Goal: Task Accomplishment & Management: Use online tool/utility

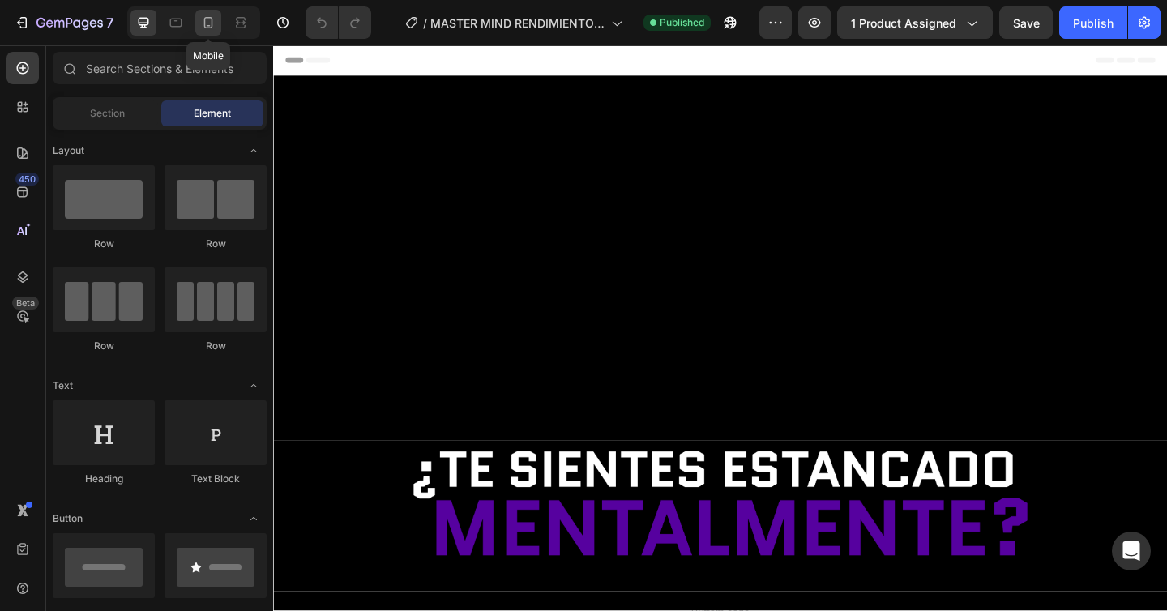
click at [214, 28] on icon at bounding box center [208, 23] width 16 height 16
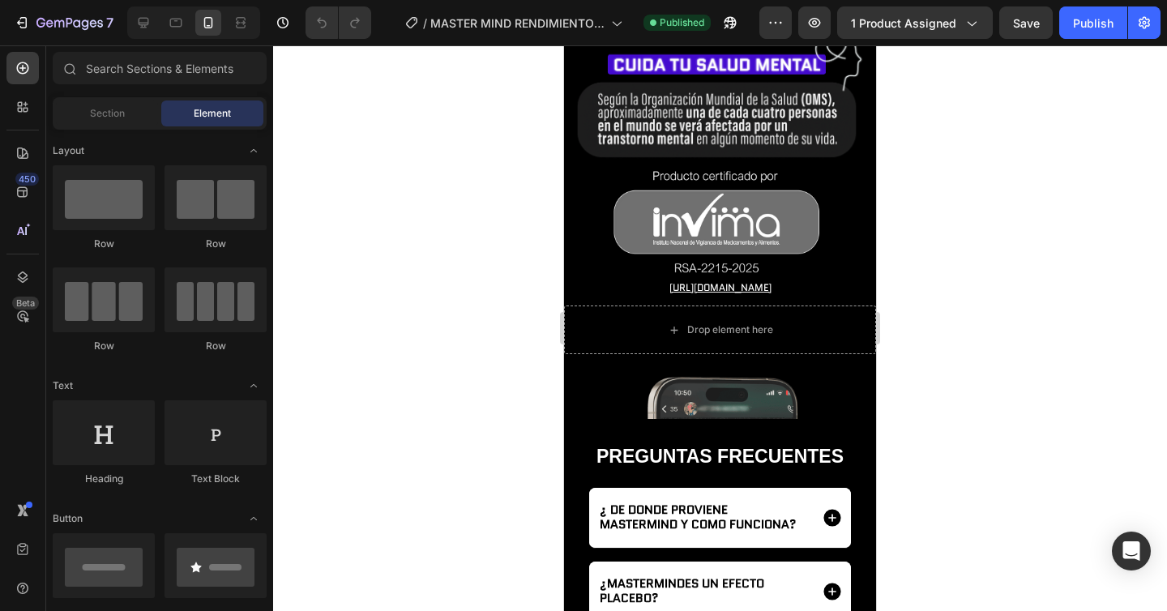
scroll to position [4767, 0]
click at [950, 234] on div at bounding box center [720, 328] width 894 height 566
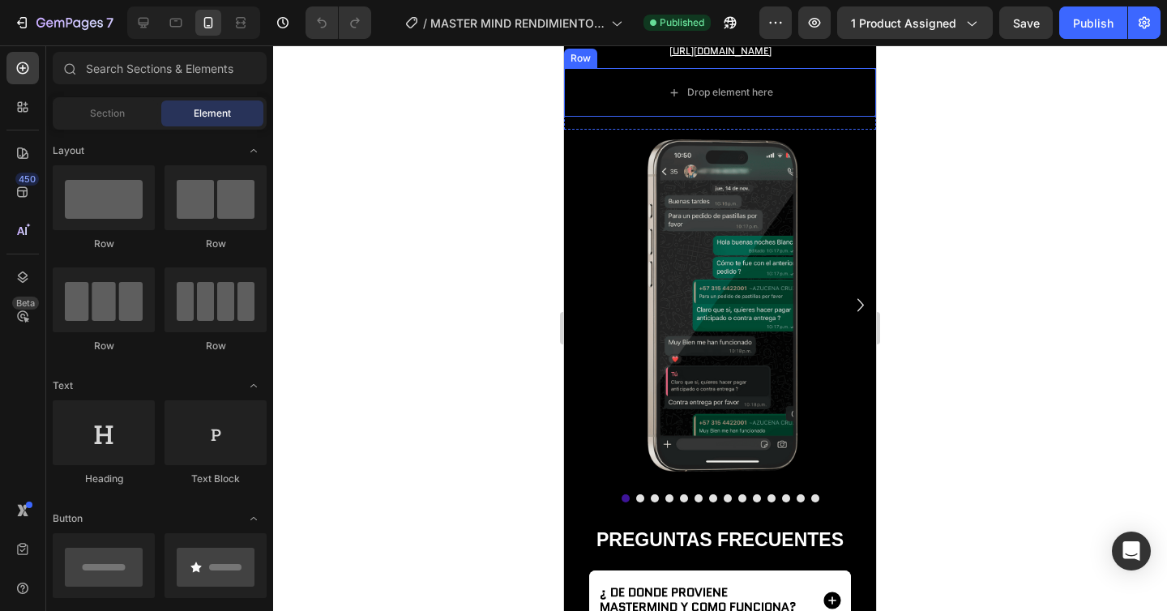
scroll to position [5043, 0]
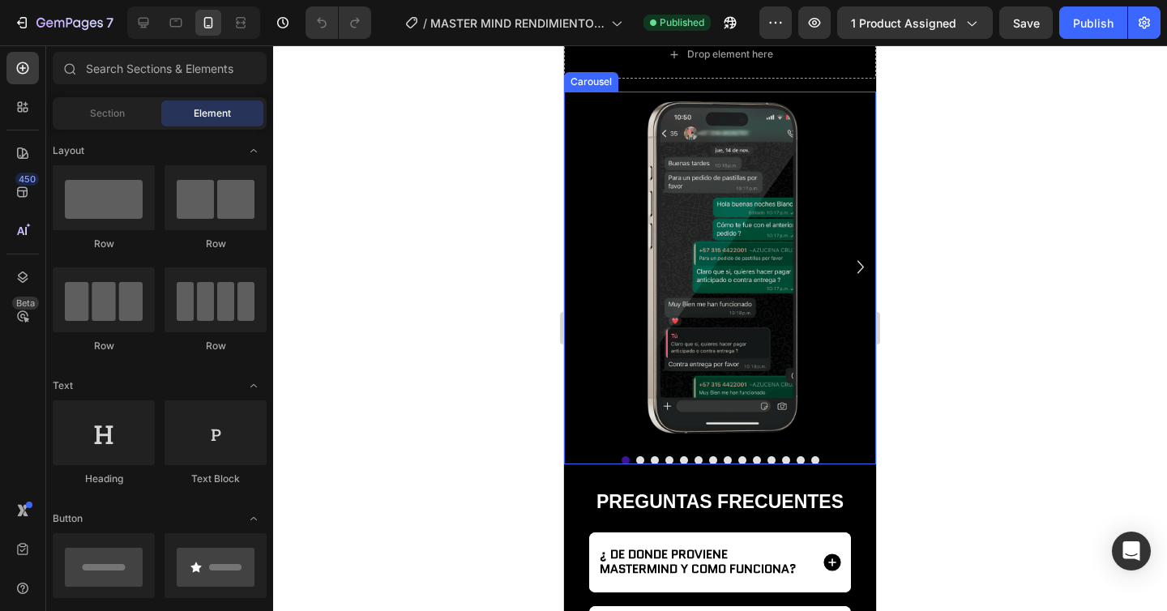
click at [814, 461] on button "Dot" at bounding box center [815, 460] width 8 height 8
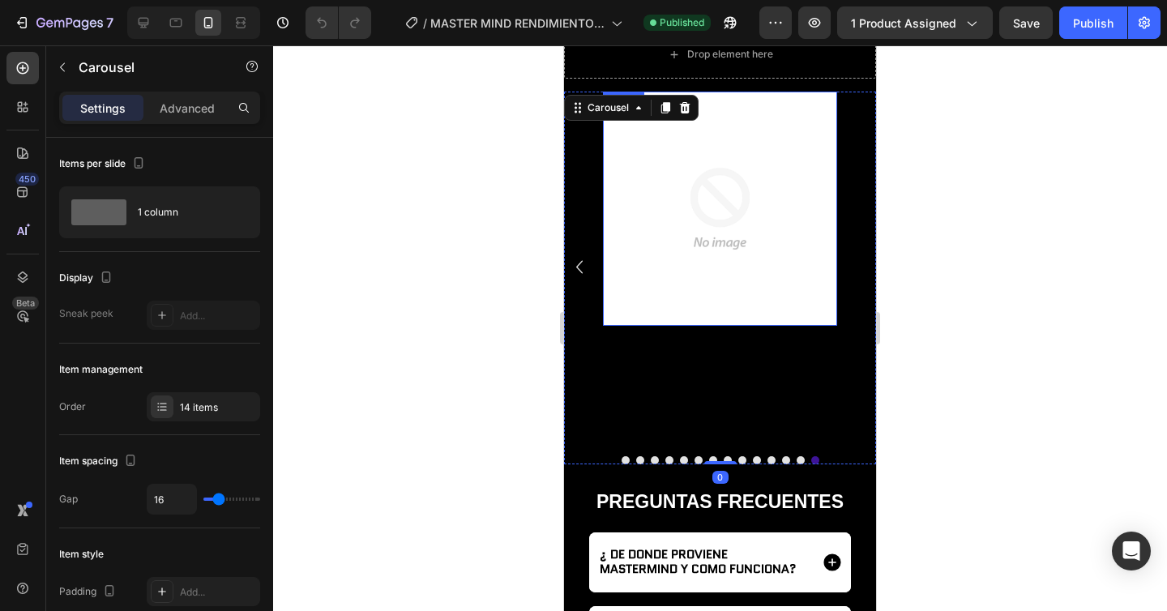
click at [726, 275] on img at bounding box center [720, 209] width 234 height 234
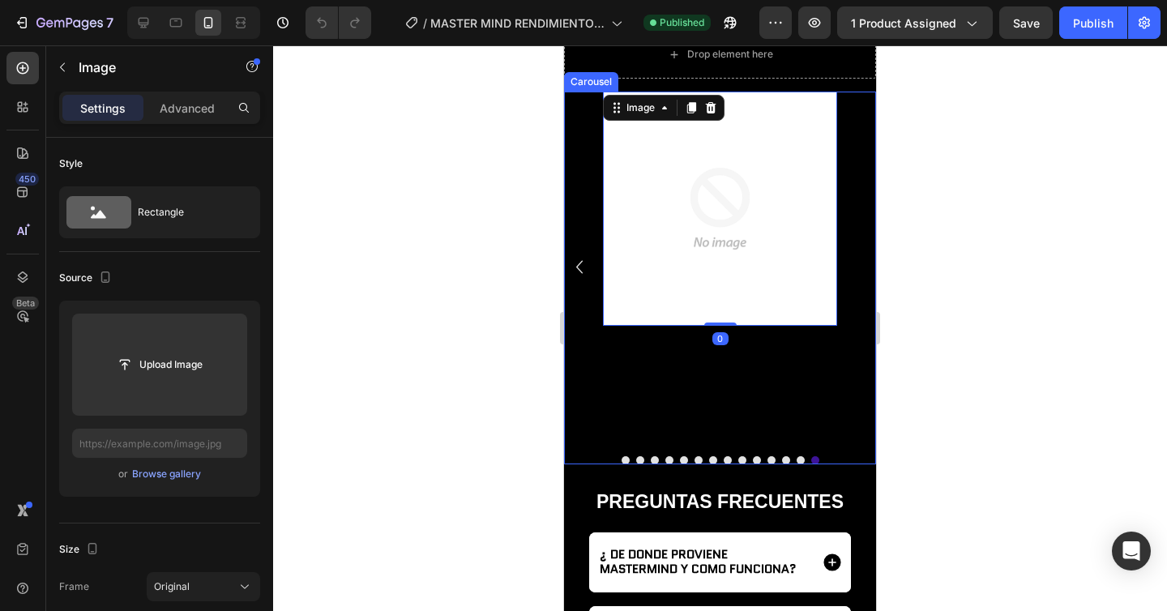
click at [644, 362] on div "Image 0" at bounding box center [720, 268] width 234 height 352
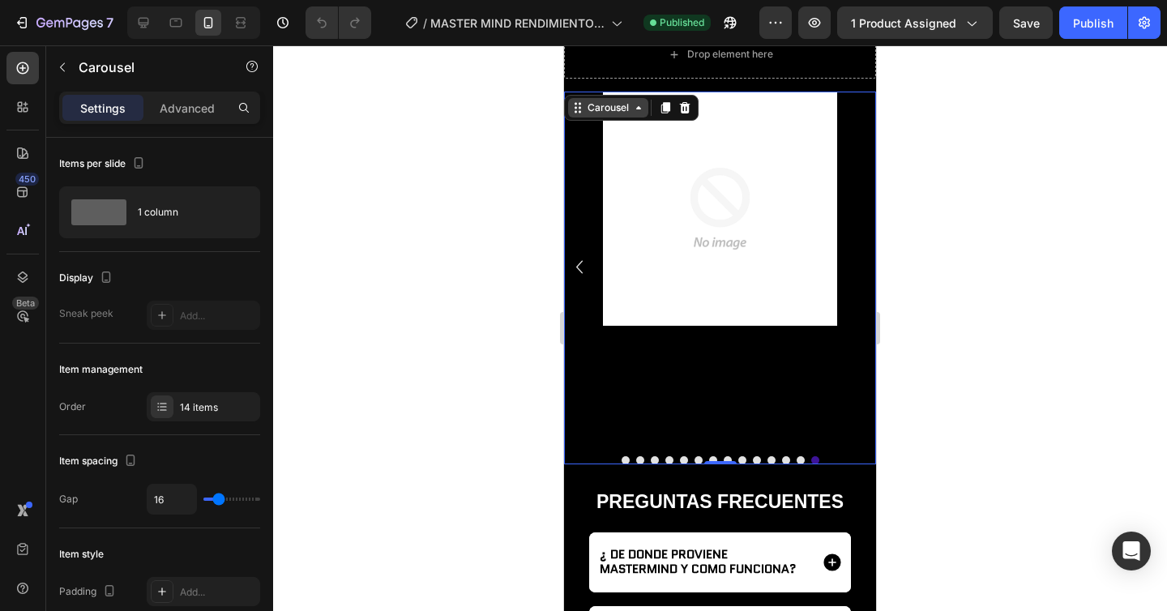
click at [594, 113] on div "Carousel" at bounding box center [608, 108] width 48 height 15
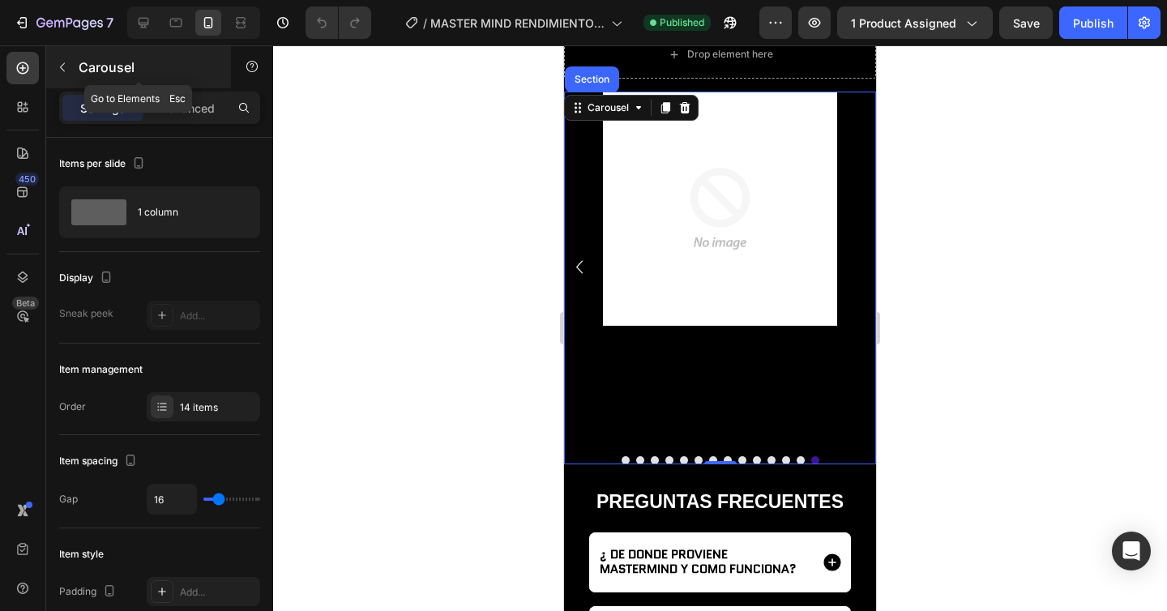
click at [66, 64] on icon "button" at bounding box center [62, 67] width 13 height 13
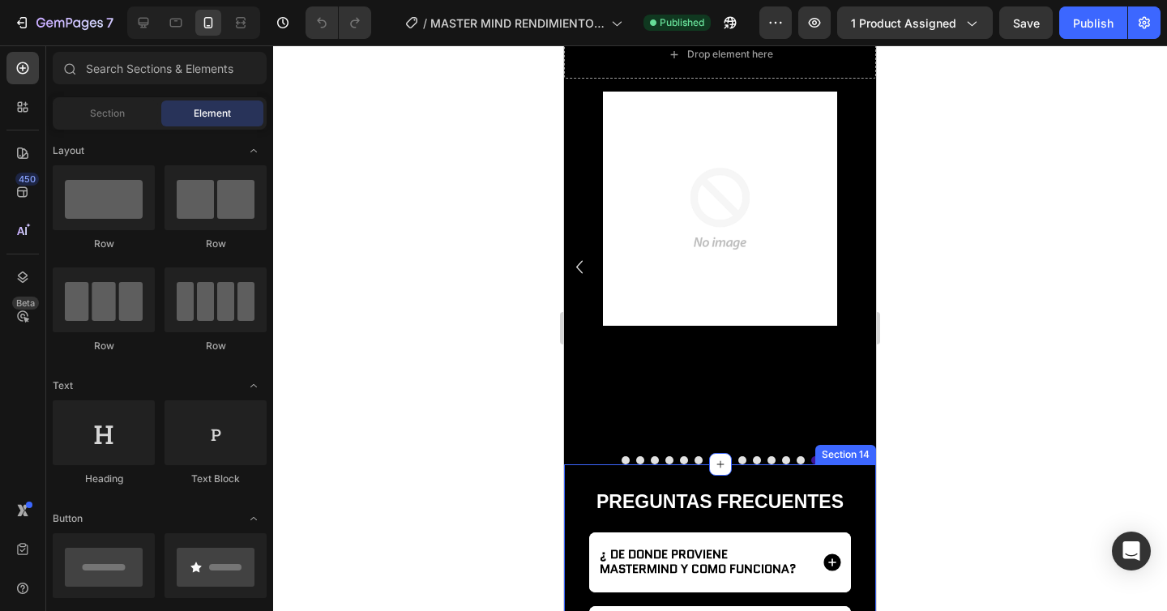
click at [815, 459] on button "Dot" at bounding box center [815, 460] width 8 height 8
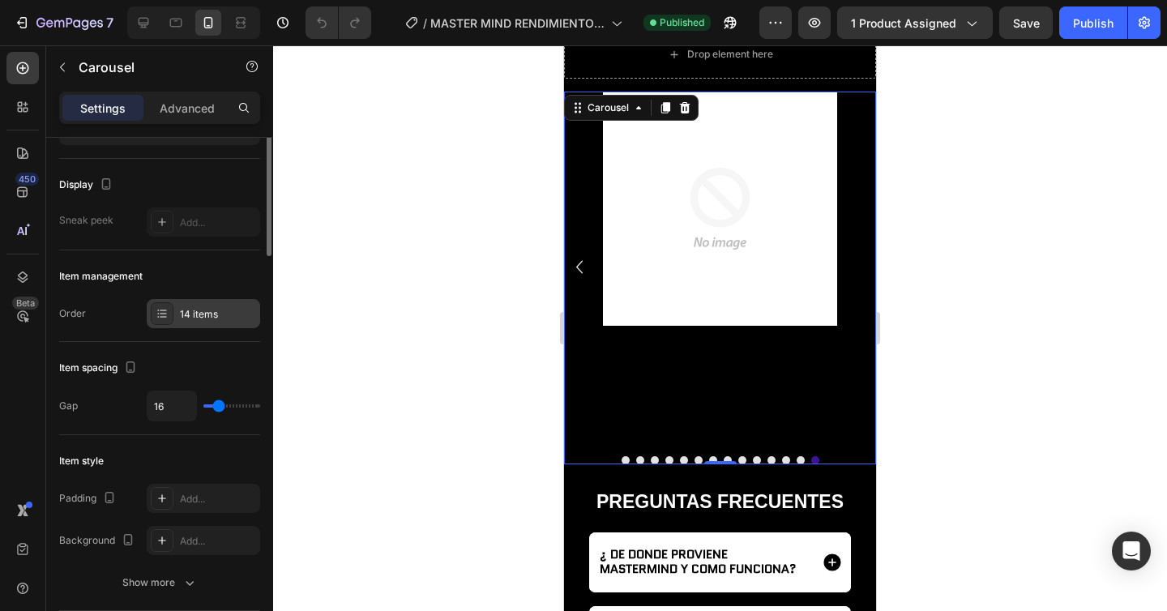
scroll to position [64, 0]
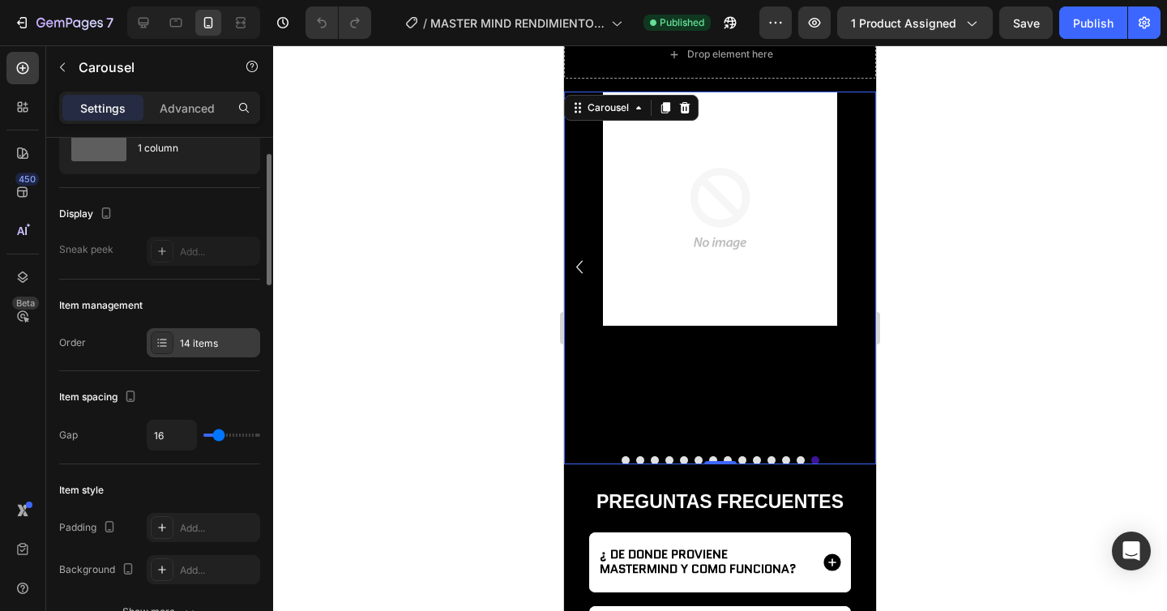
click at [227, 345] on div "14 items" at bounding box center [218, 343] width 76 height 15
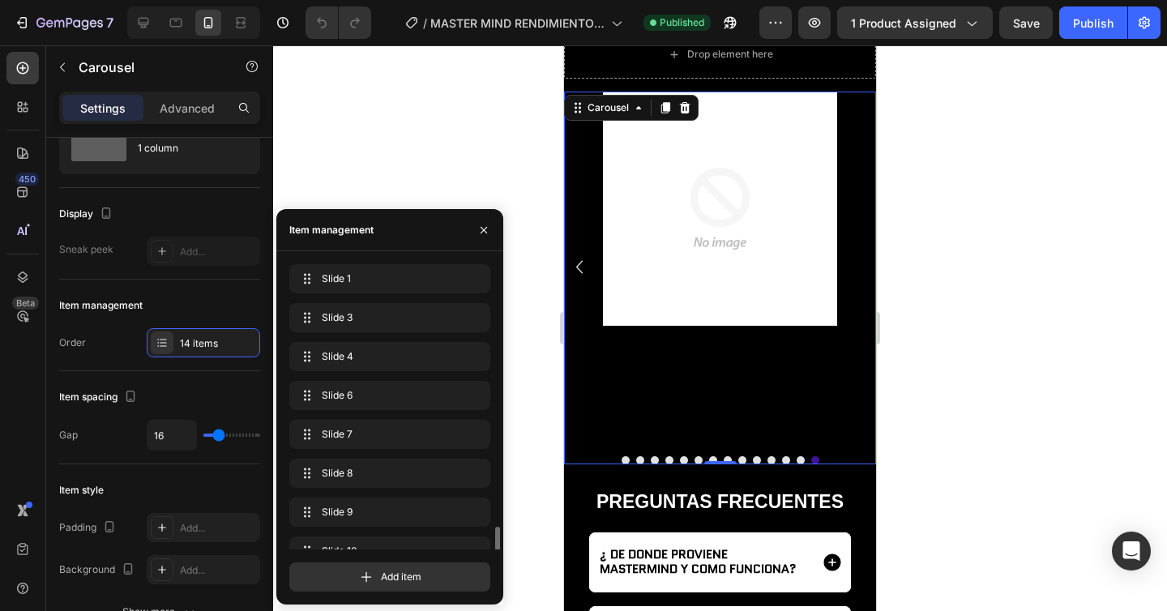
scroll to position [256, 0]
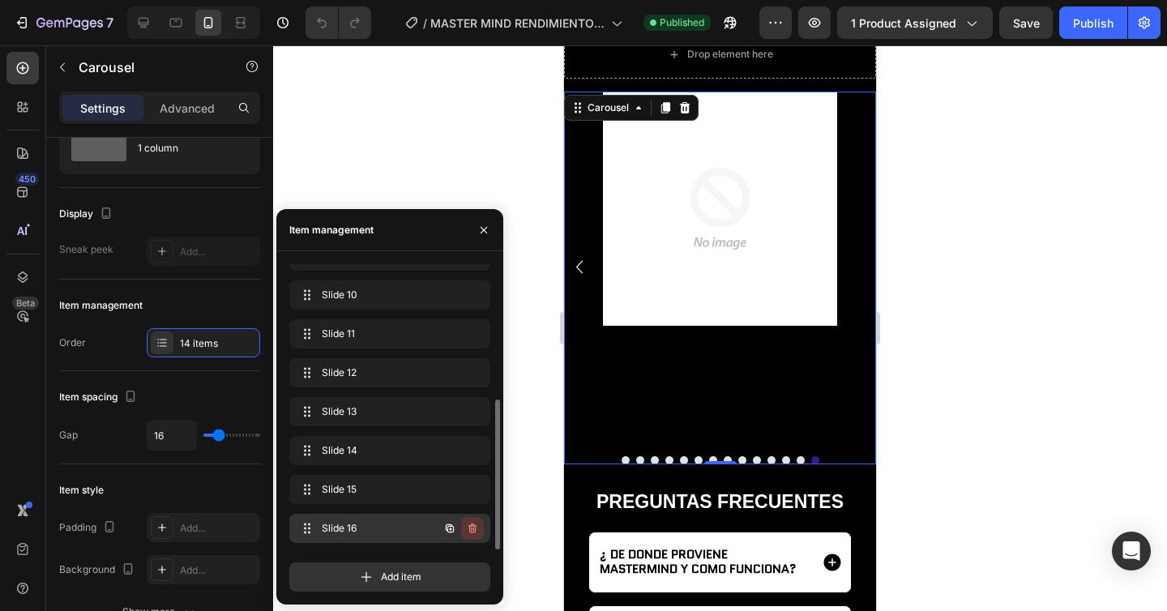
click at [475, 529] on icon "button" at bounding box center [473, 529] width 8 height 10
click at [467, 525] on div "Delete" at bounding box center [462, 528] width 30 height 15
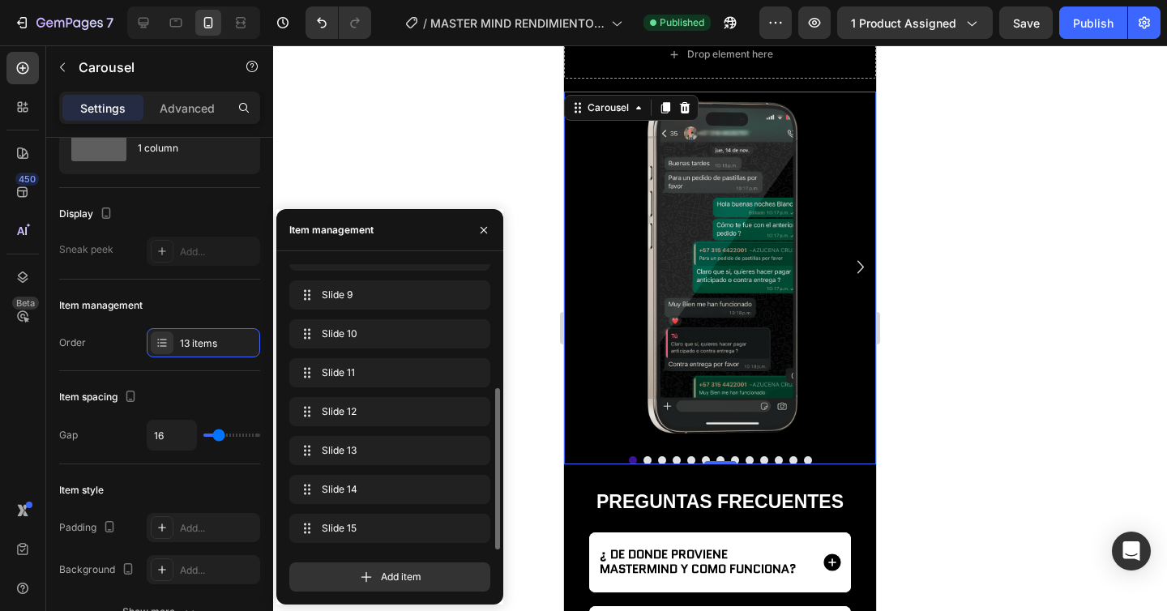
scroll to position [217, 0]
click at [986, 341] on div at bounding box center [720, 328] width 894 height 566
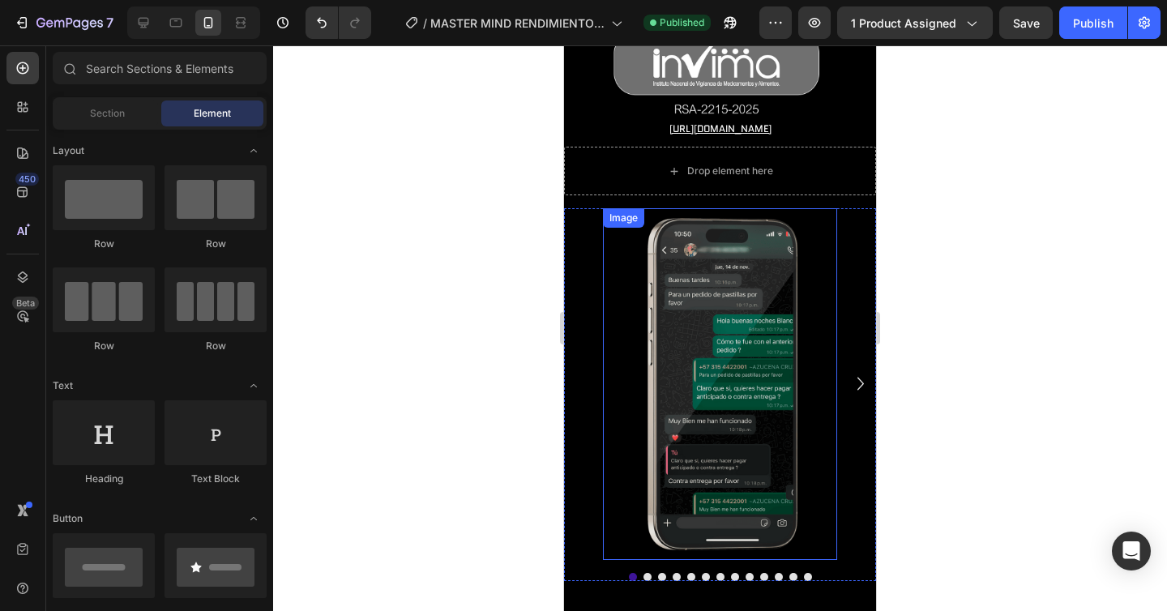
scroll to position [4632, 0]
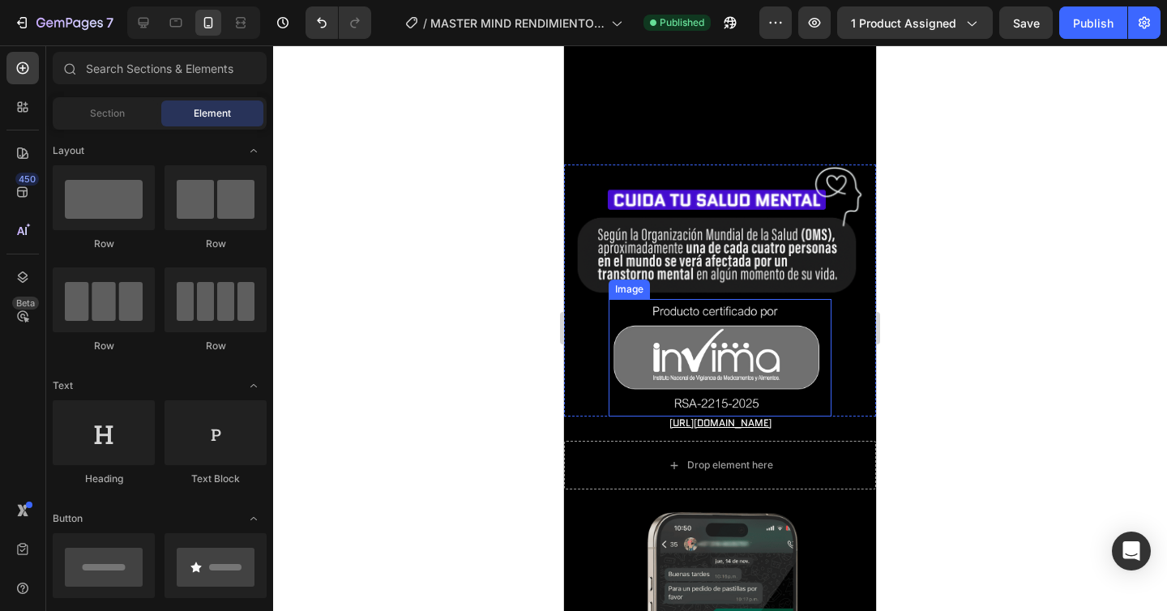
click at [751, 333] on img at bounding box center [720, 358] width 223 height 118
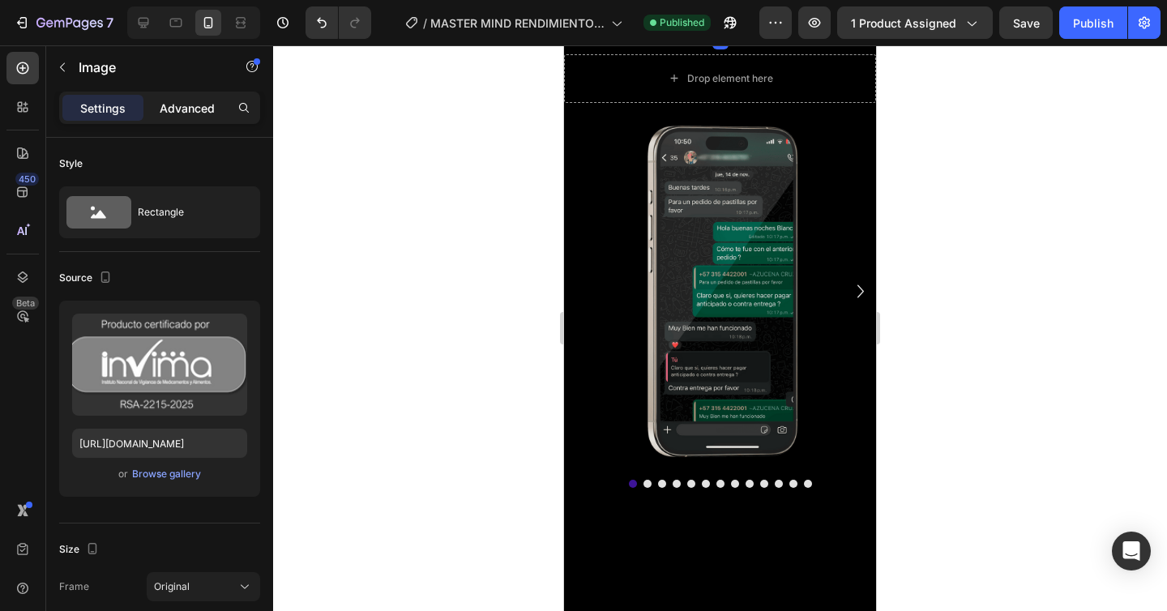
click at [171, 110] on p "Advanced" at bounding box center [187, 108] width 55 height 17
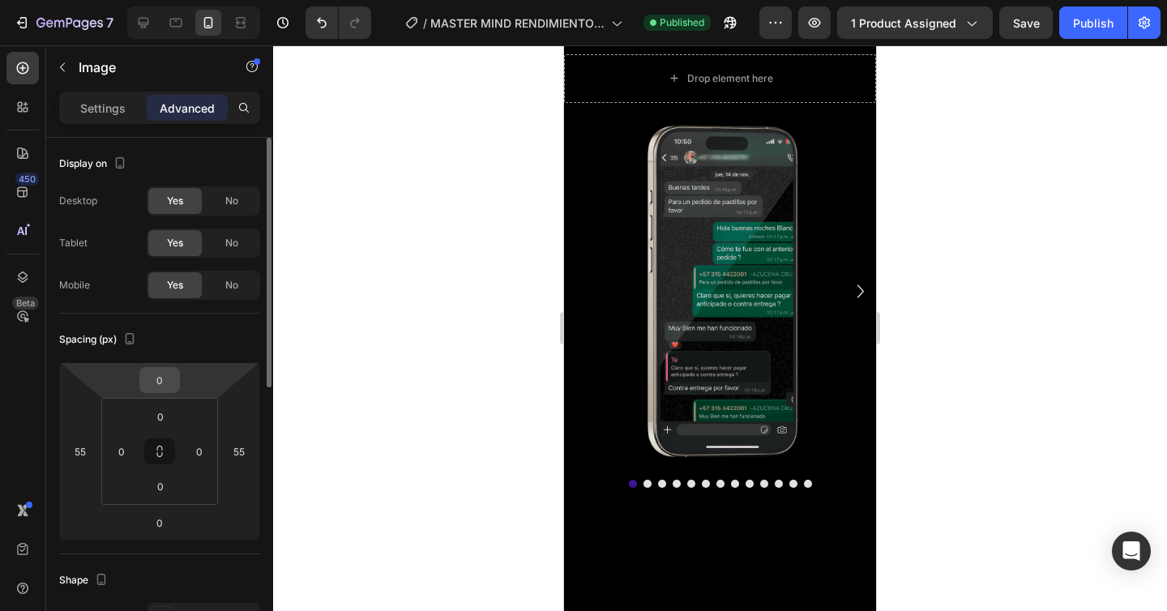
click at [171, 383] on input "0" at bounding box center [159, 380] width 32 height 24
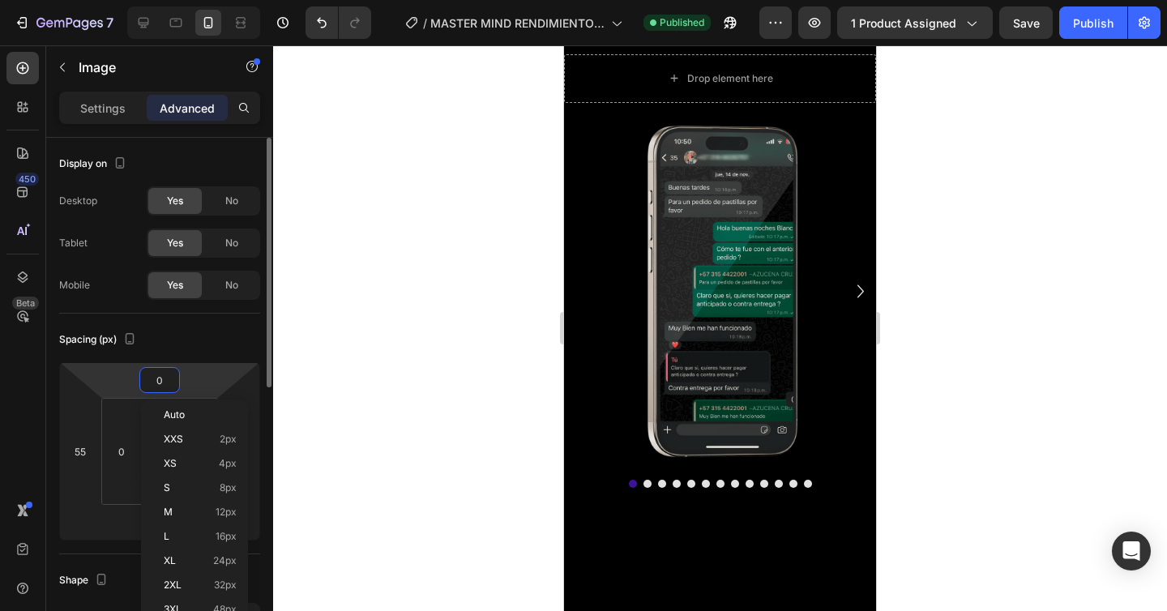
click at [171, 383] on input "0" at bounding box center [159, 380] width 32 height 24
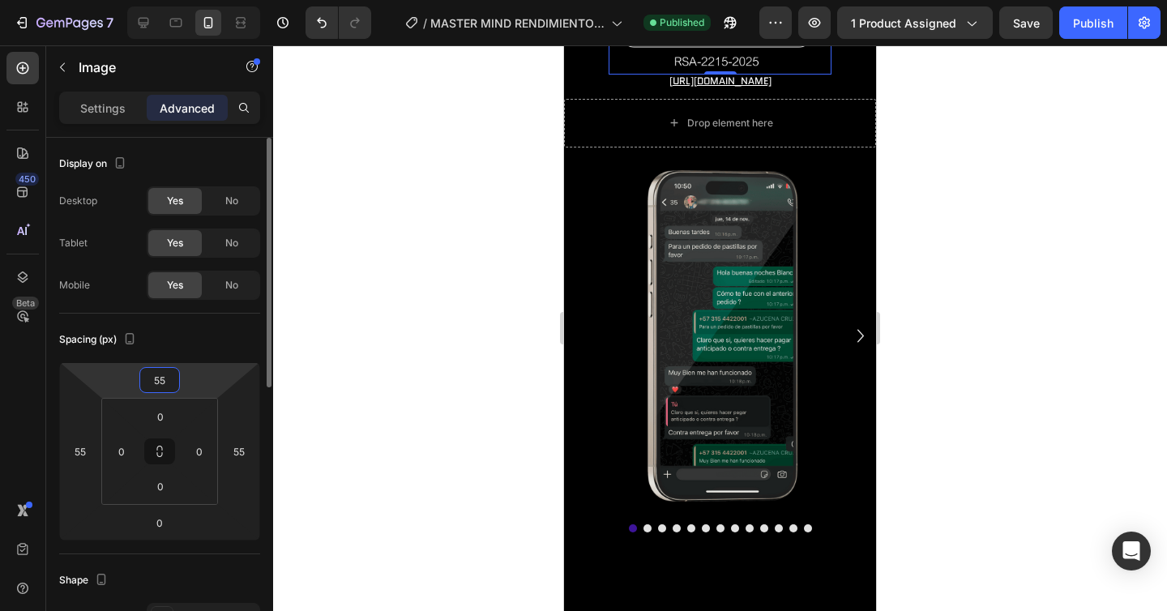
type input "5"
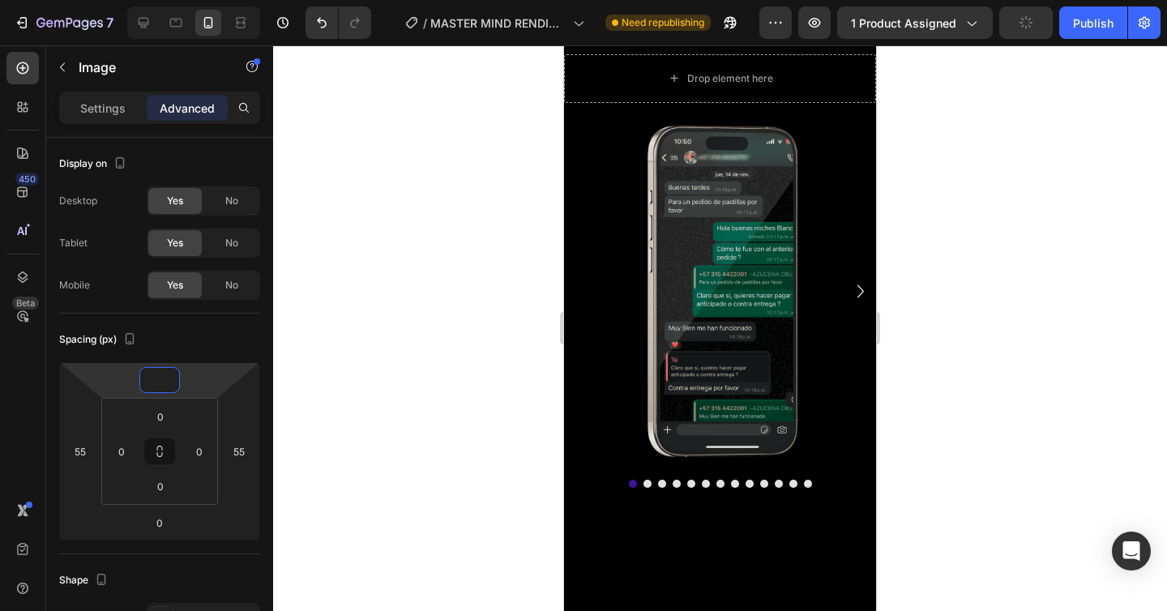
type input "0"
click at [422, 375] on div at bounding box center [720, 328] width 894 height 566
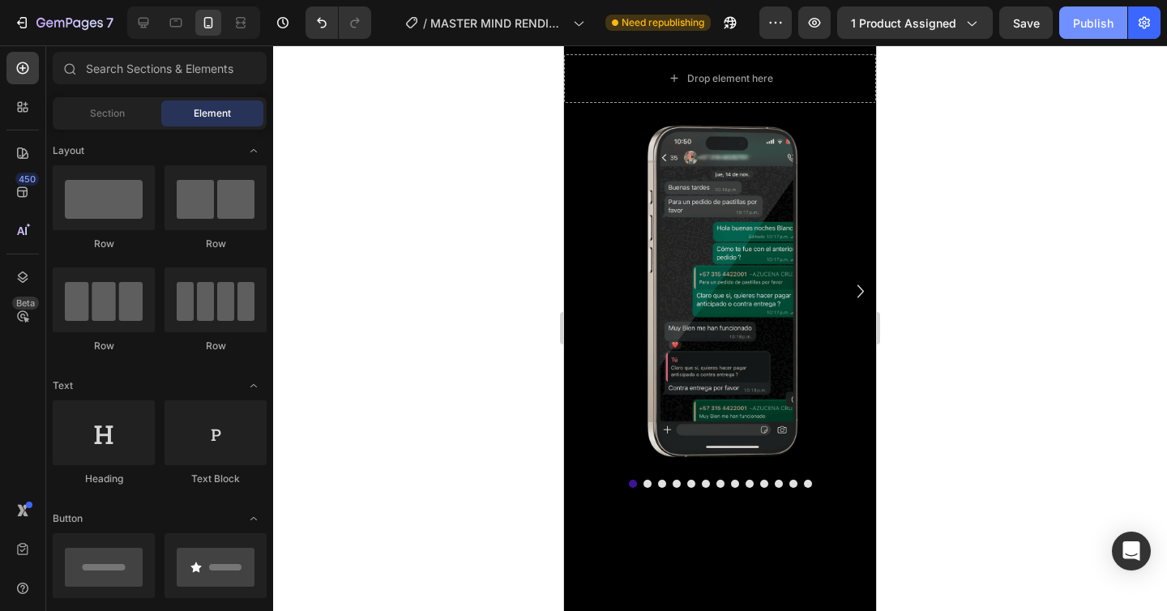
click at [1083, 30] on div "Publish" at bounding box center [1093, 23] width 41 height 17
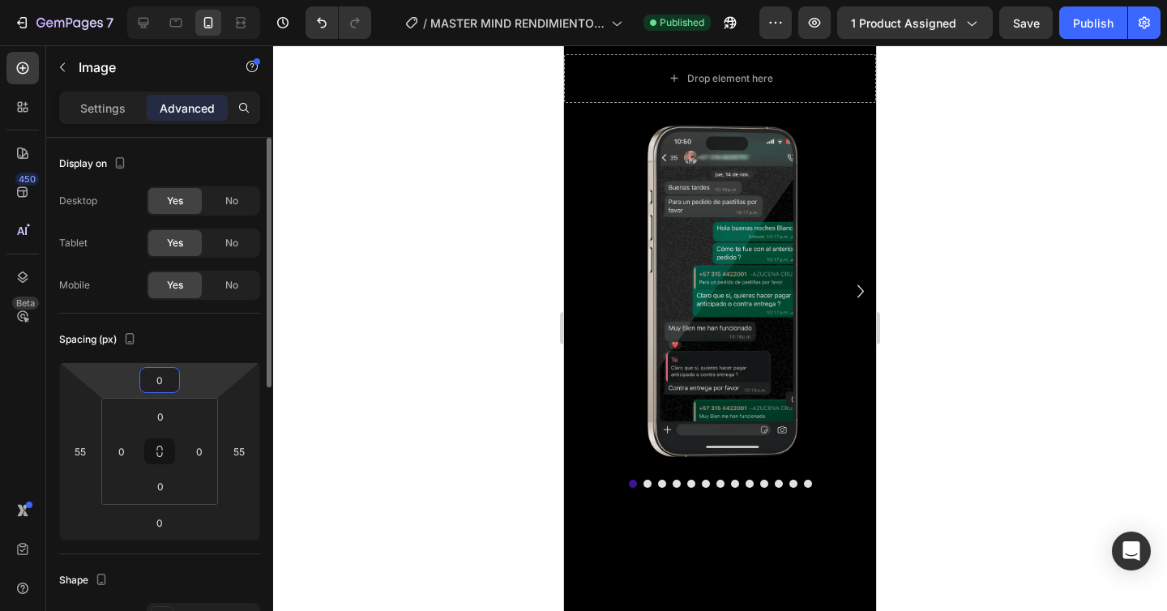
click at [165, 387] on input "0" at bounding box center [159, 380] width 32 height 24
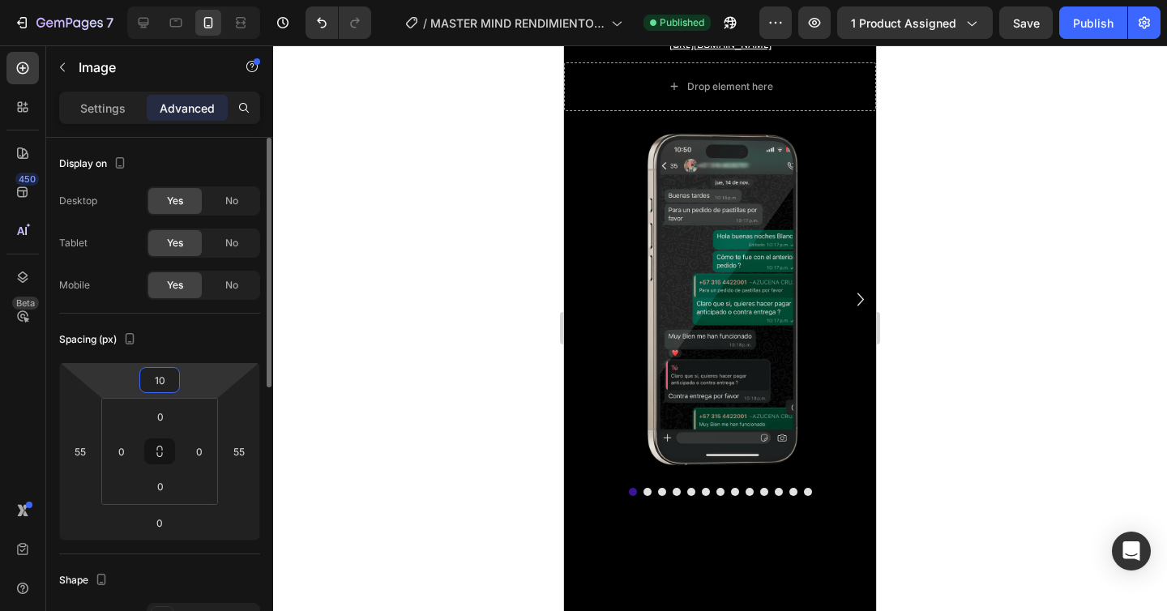
click at [172, 383] on input "10" at bounding box center [159, 380] width 32 height 24
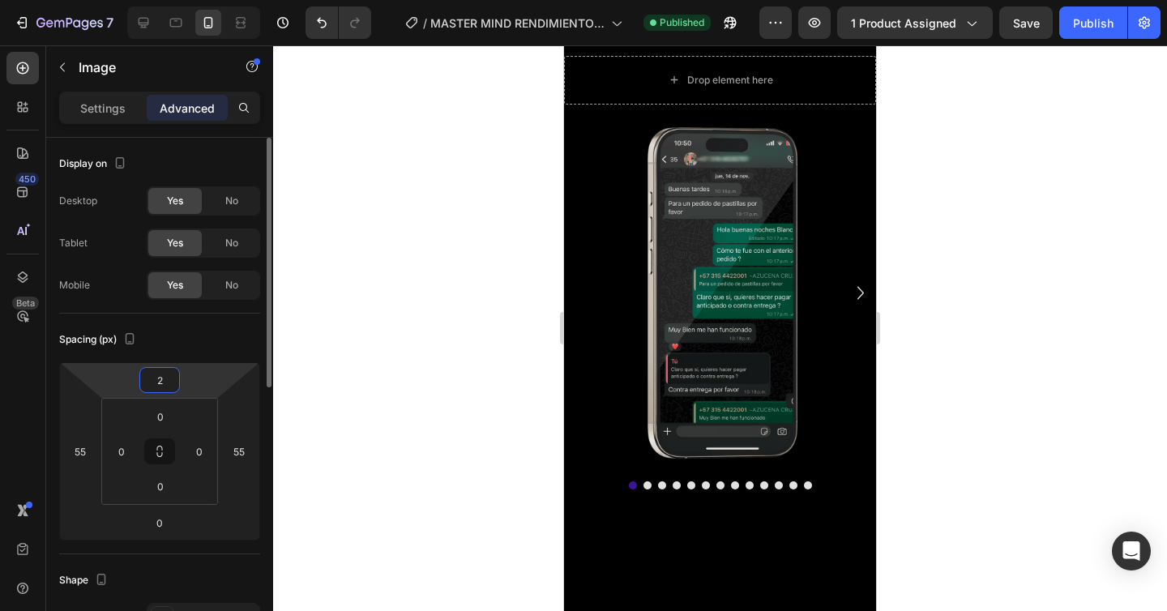
type input "20"
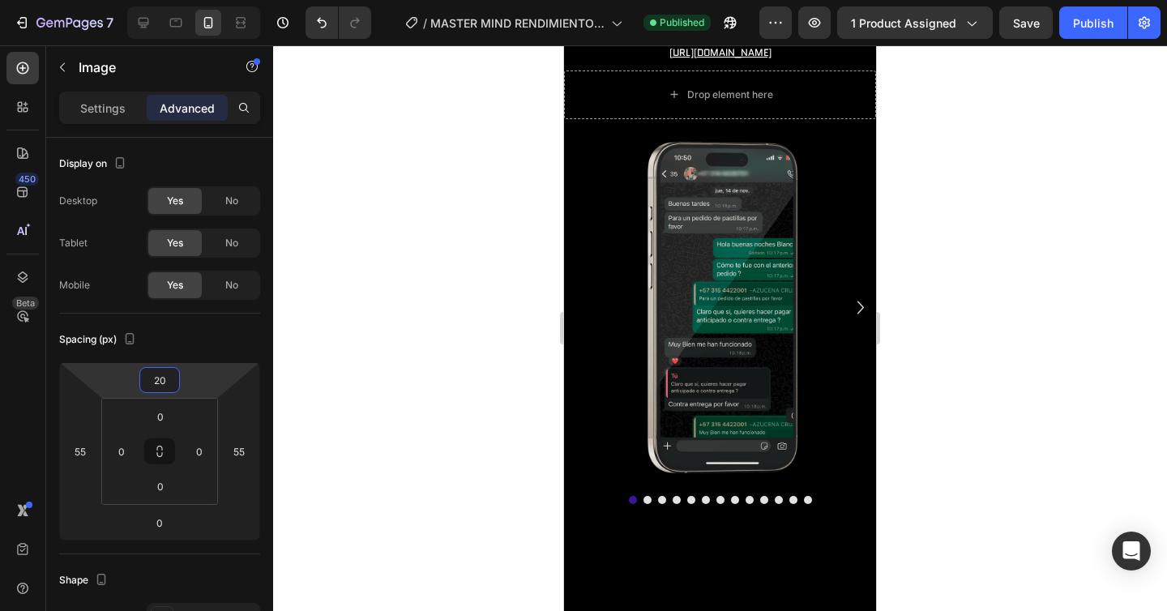
click at [975, 233] on div at bounding box center [720, 328] width 894 height 566
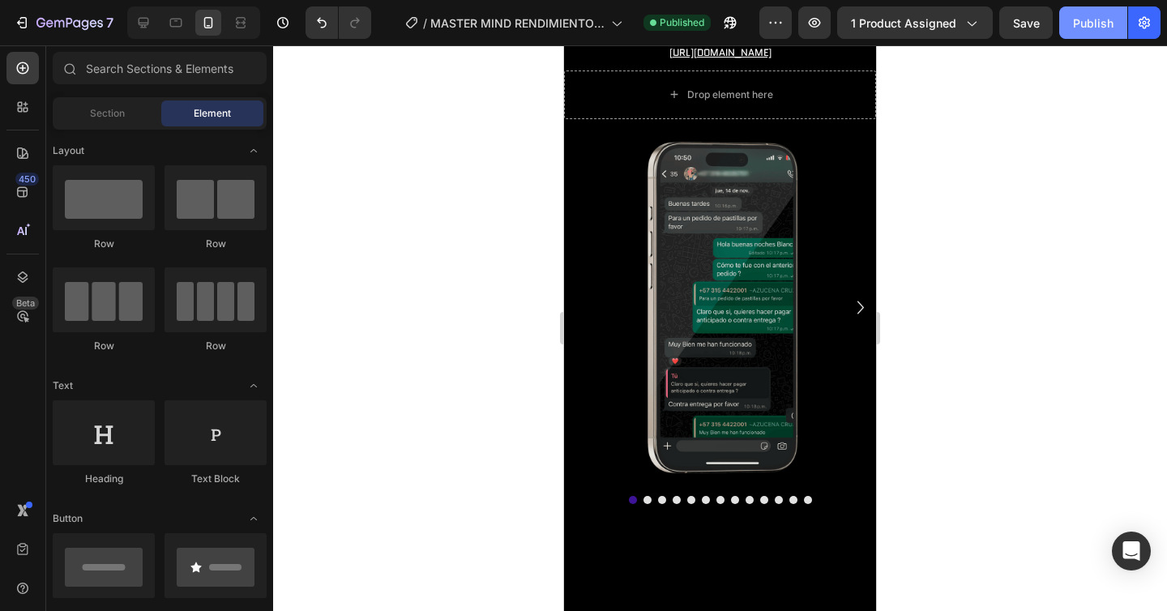
click at [1070, 19] on button "Publish" at bounding box center [1094, 22] width 68 height 32
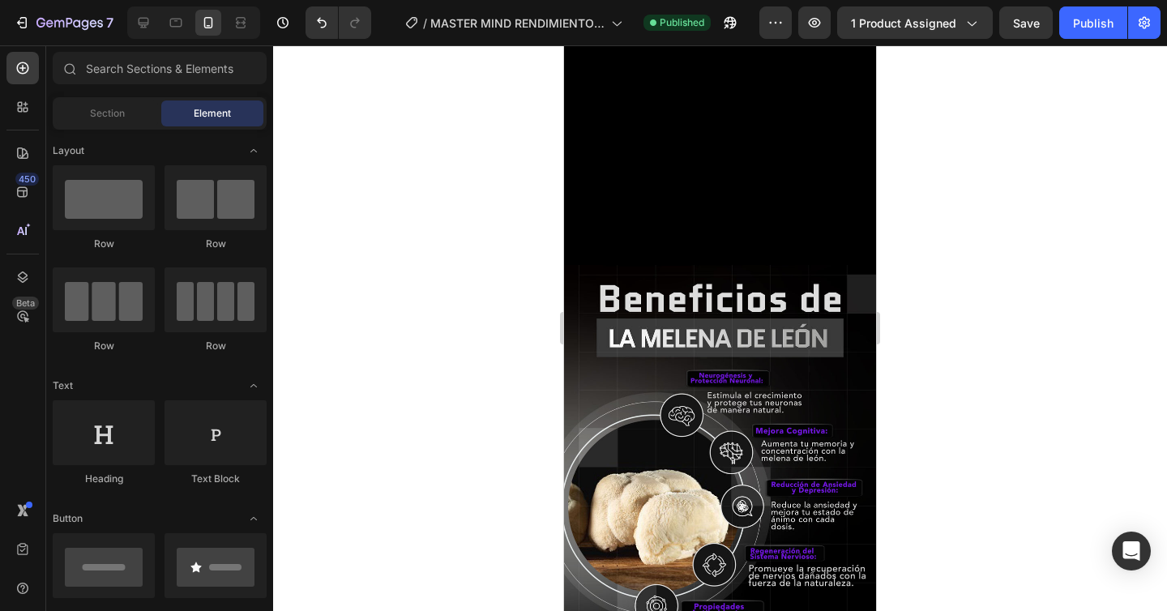
scroll to position [0, 0]
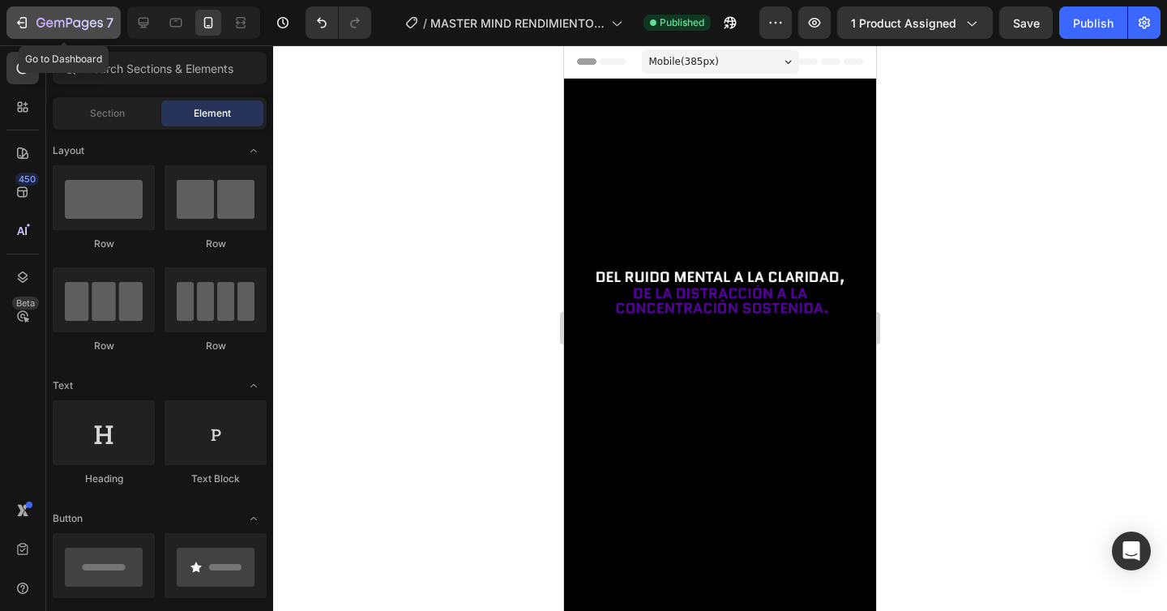
click at [71, 29] on icon "button" at bounding box center [69, 24] width 66 height 14
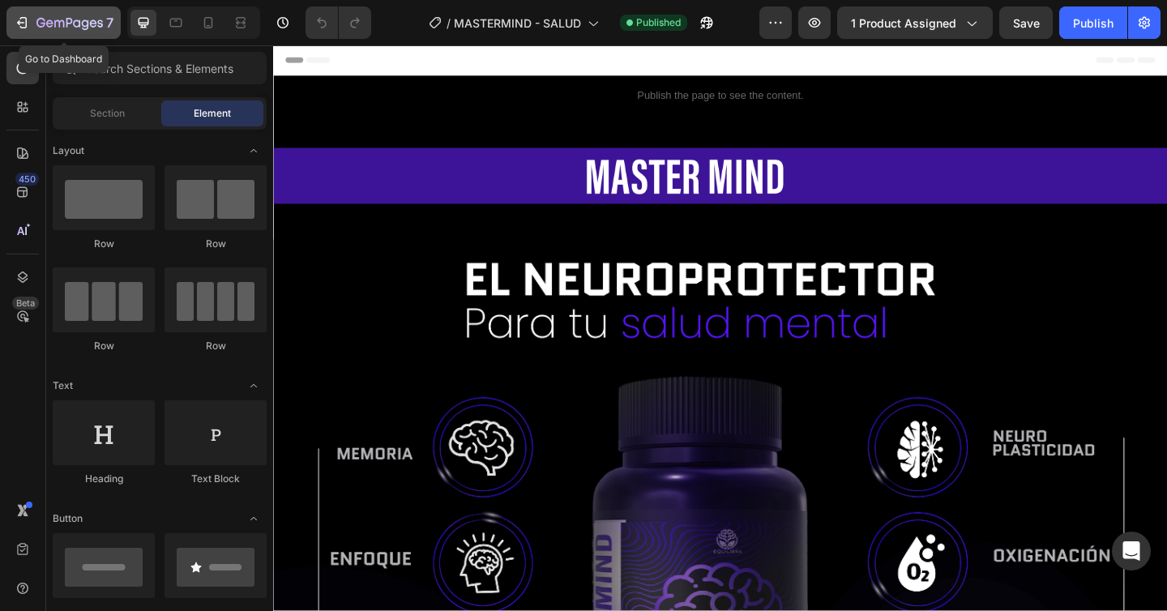
click at [21, 11] on button "7" at bounding box center [63, 22] width 114 height 32
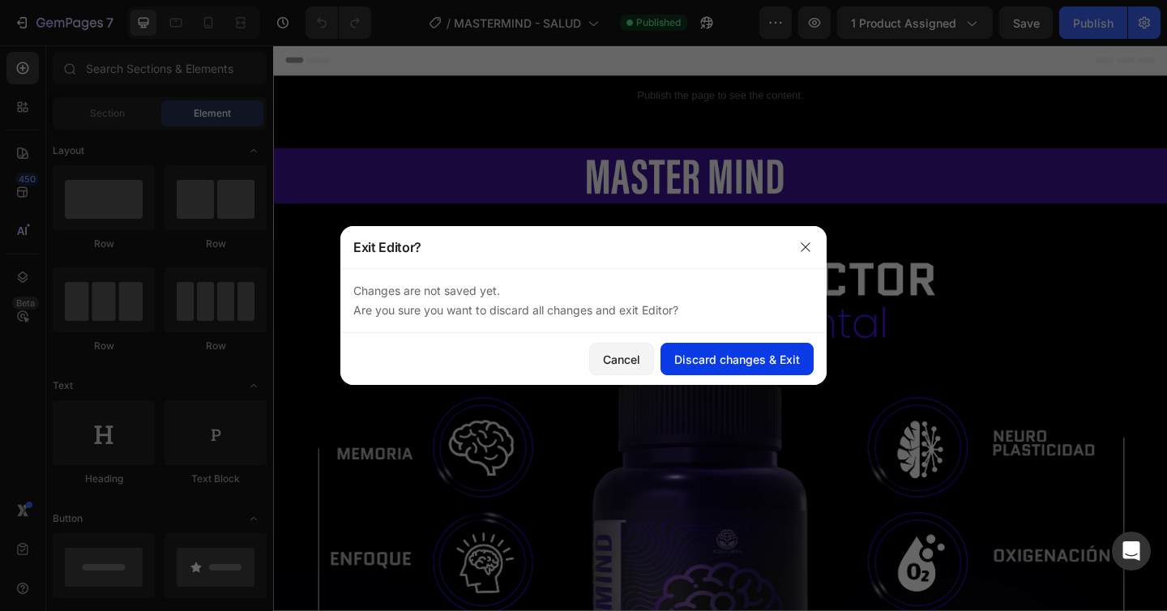
click at [759, 358] on div "Discard changes & Exit" at bounding box center [737, 359] width 126 height 17
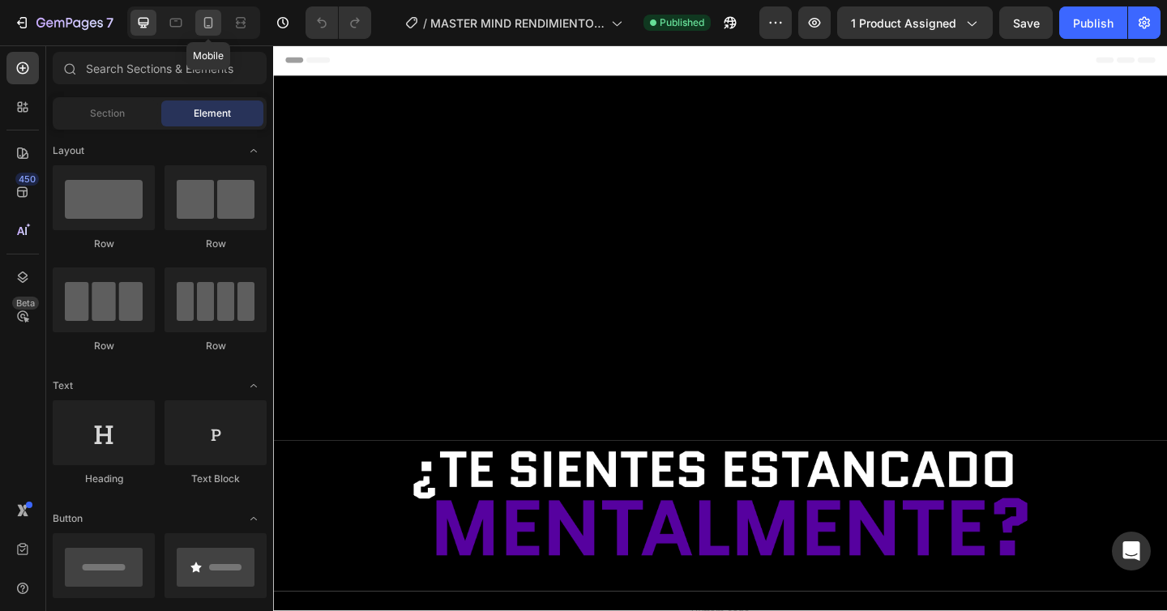
click at [203, 34] on div at bounding box center [208, 23] width 26 height 26
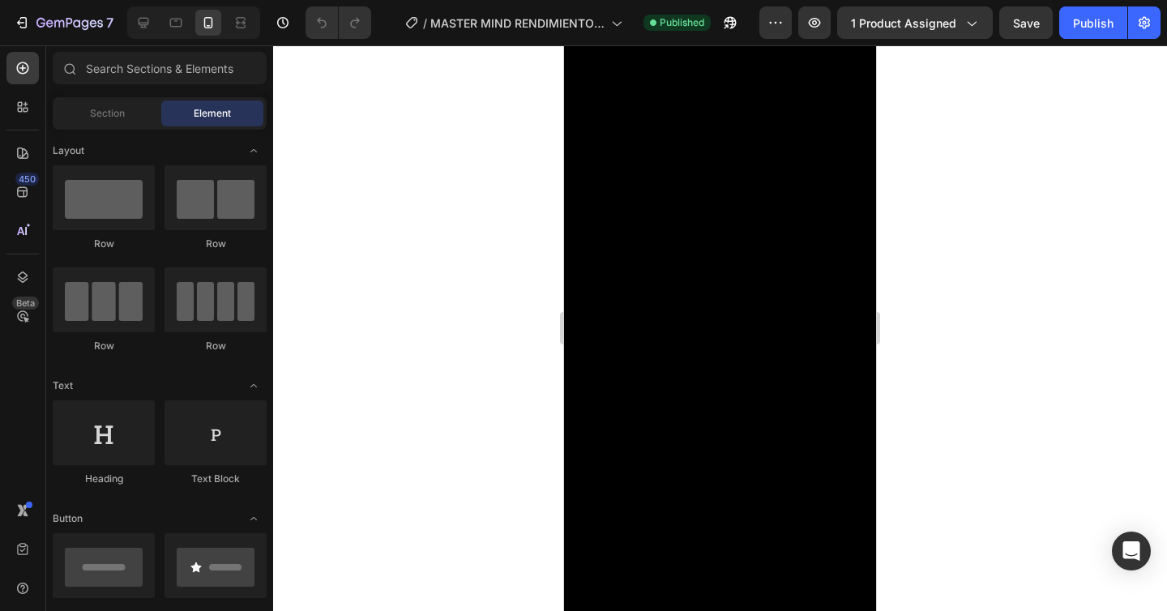
scroll to position [2205, 0]
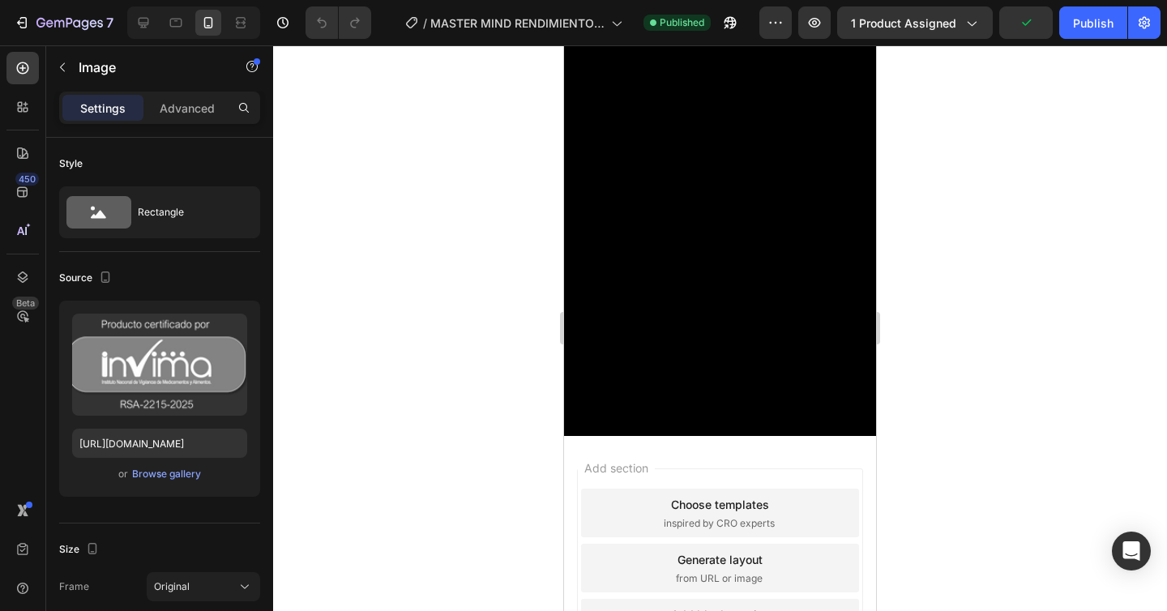
click at [961, 246] on div at bounding box center [720, 328] width 894 height 566
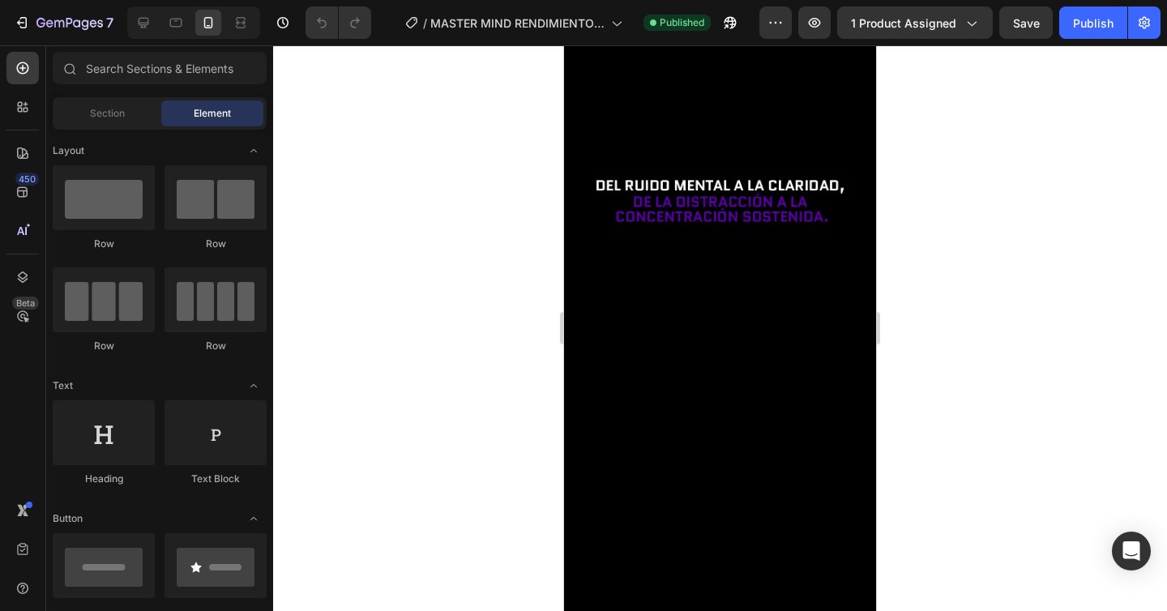
scroll to position [0, 0]
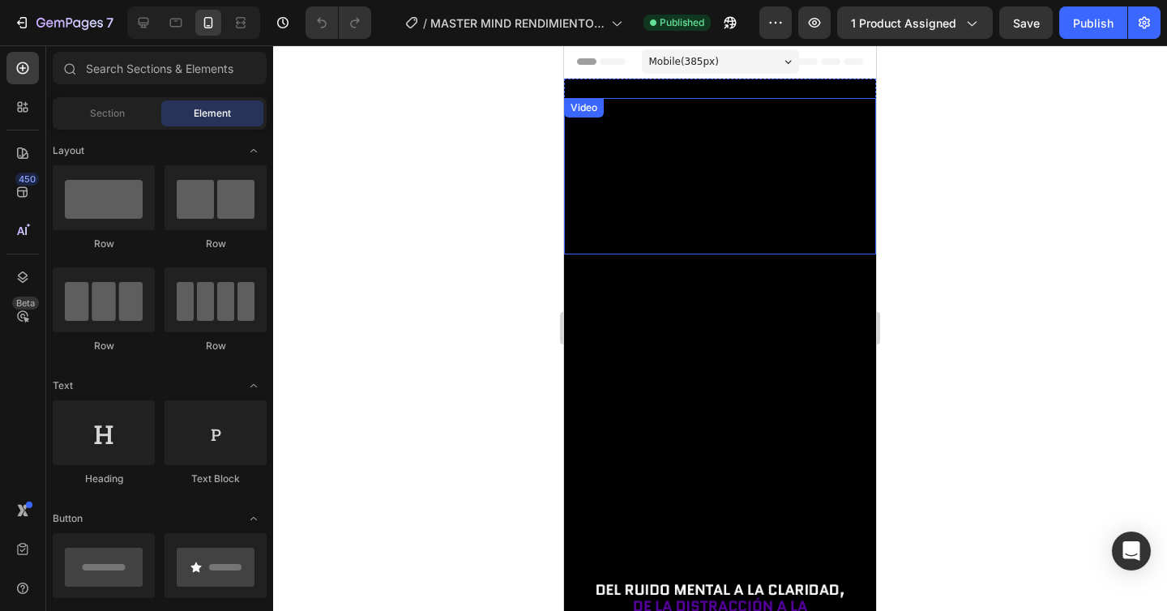
click at [935, 264] on div at bounding box center [720, 328] width 894 height 566
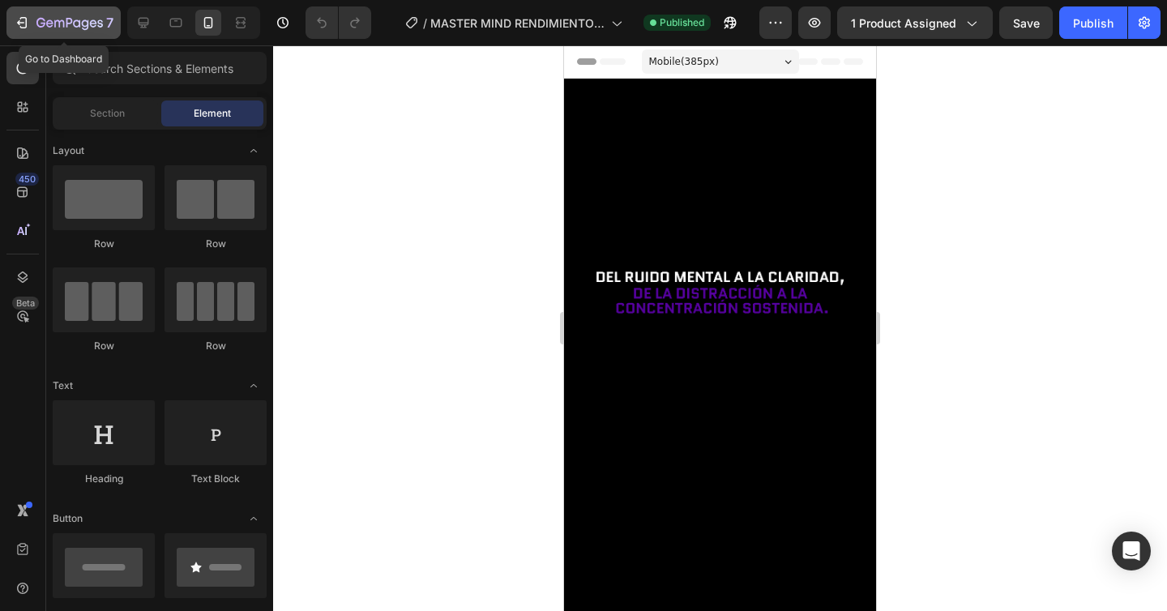
click at [64, 25] on icon "button" at bounding box center [59, 23] width 10 height 7
